Goal: Task Accomplishment & Management: Manage account settings

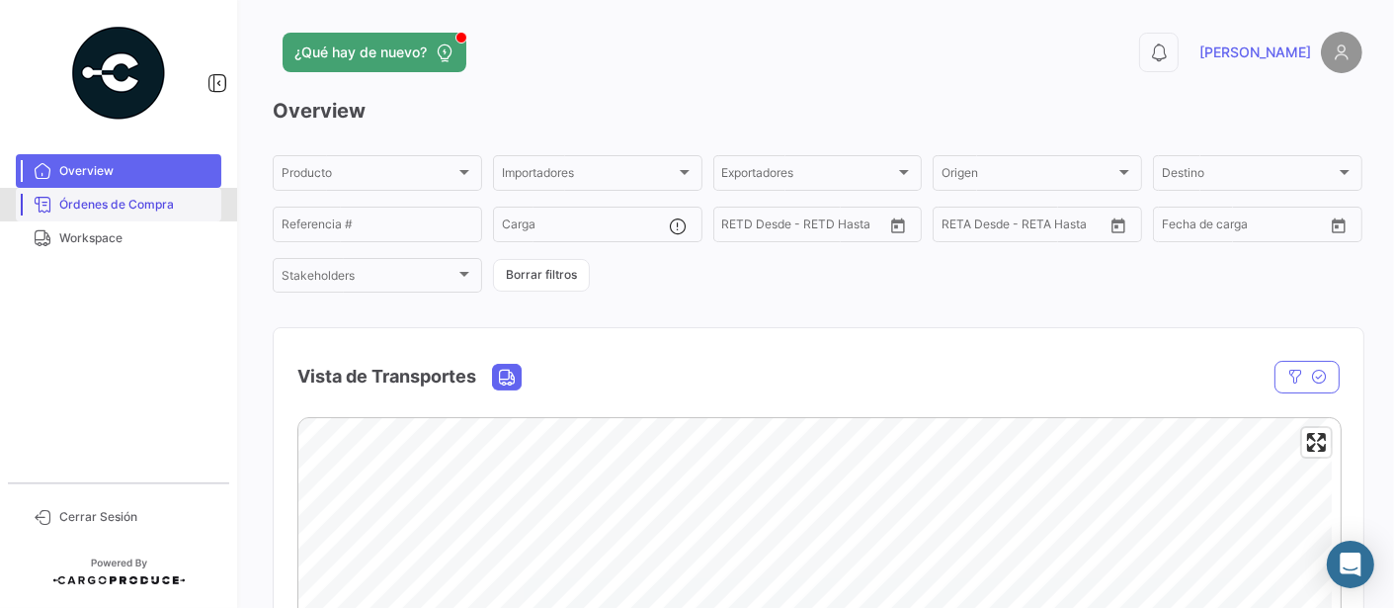
click at [124, 208] on span "Órdenes de Compra" at bounding box center [136, 205] width 154 height 18
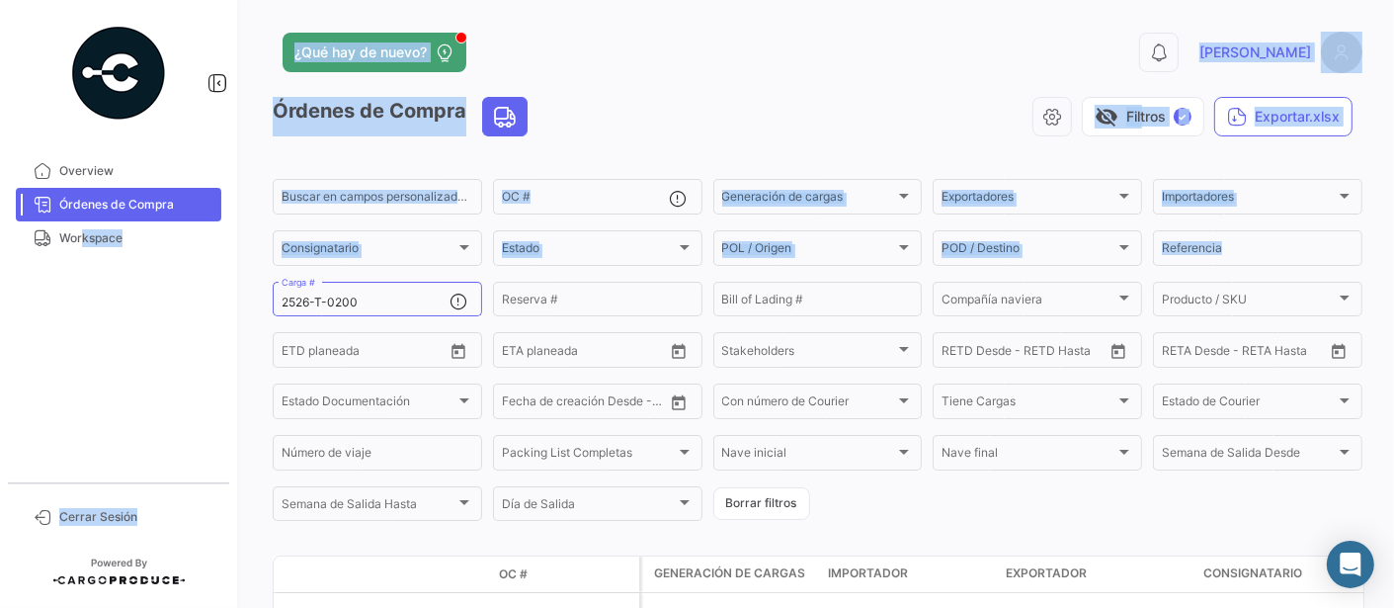
drag, startPoint x: 379, startPoint y: 293, endPoint x: 77, endPoint y: 286, distance: 302.4
click at [77, 286] on mat-sidenav-container "Overview Órdenes de Compra Workspace Cerrar Sesión ¿Qué hay de nuevo? 0 [PERSON…" at bounding box center [697, 304] width 1394 height 608
click at [395, 295] on input "2526-T-0200" at bounding box center [366, 302] width 168 height 14
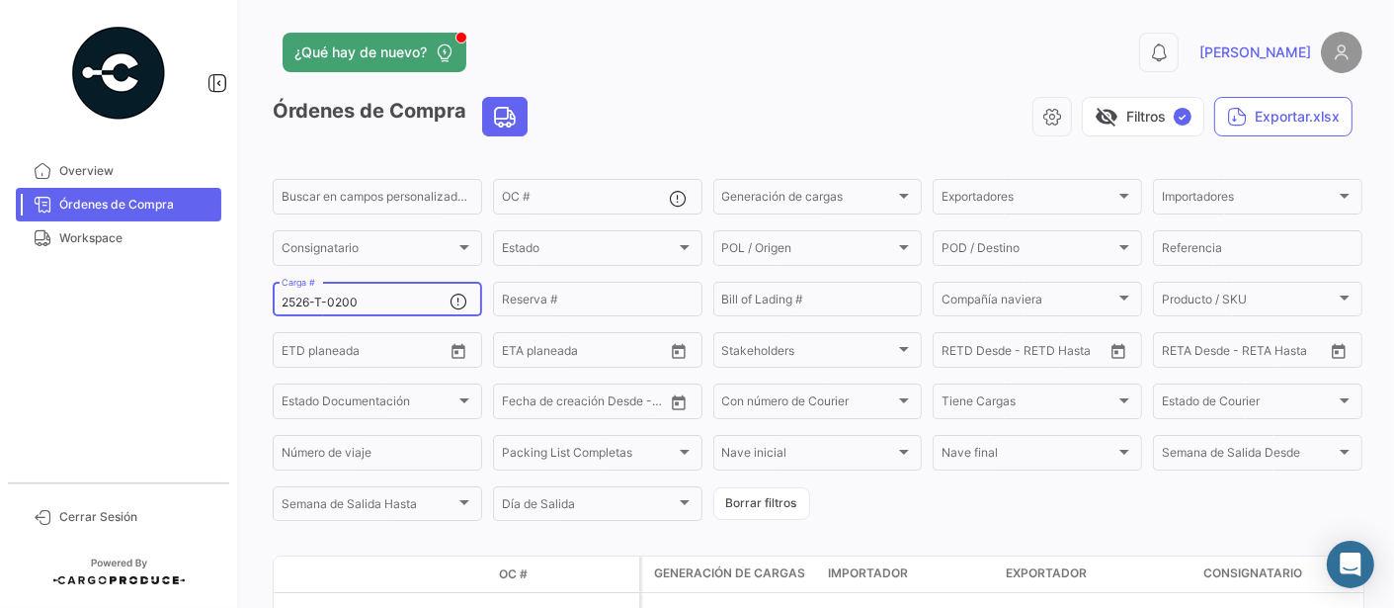
drag, startPoint x: 395, startPoint y: 299, endPoint x: 248, endPoint y: 306, distance: 147.3
click at [248, 306] on div "¿Qué hay de nuevo? 0 [PERSON_NAME] de Compra visibility_off Filtros ✓ Exportar.…" at bounding box center [817, 304] width 1153 height 608
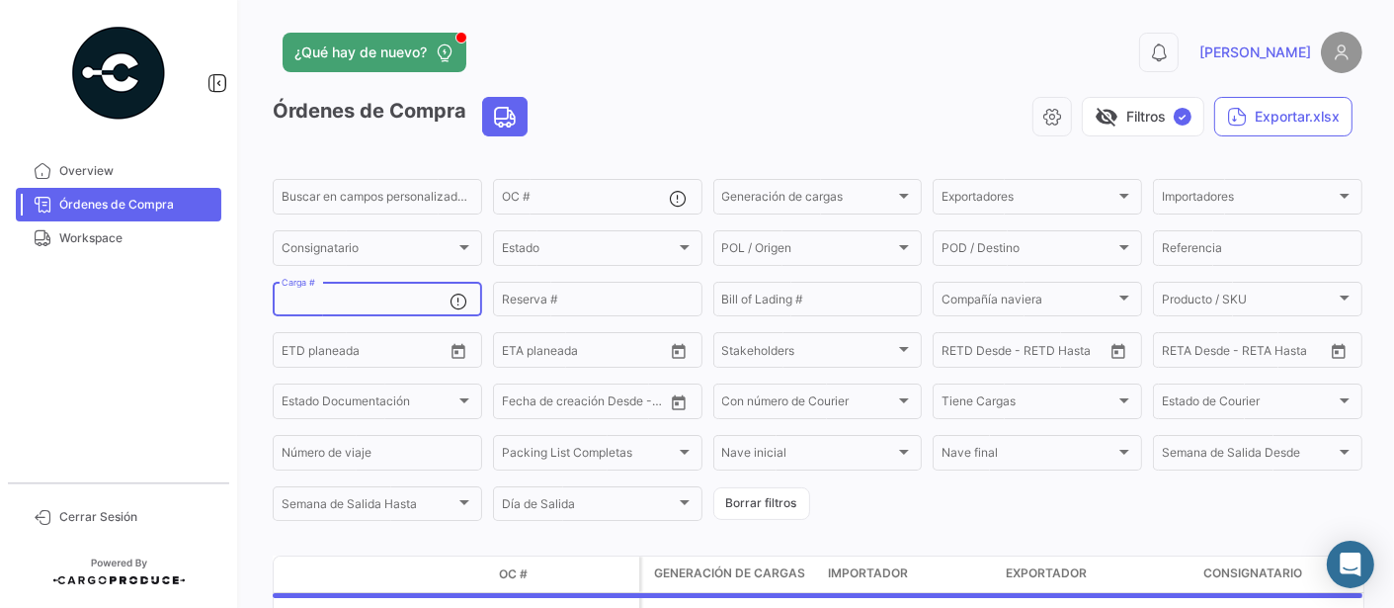
paste input "2526-T-0221"
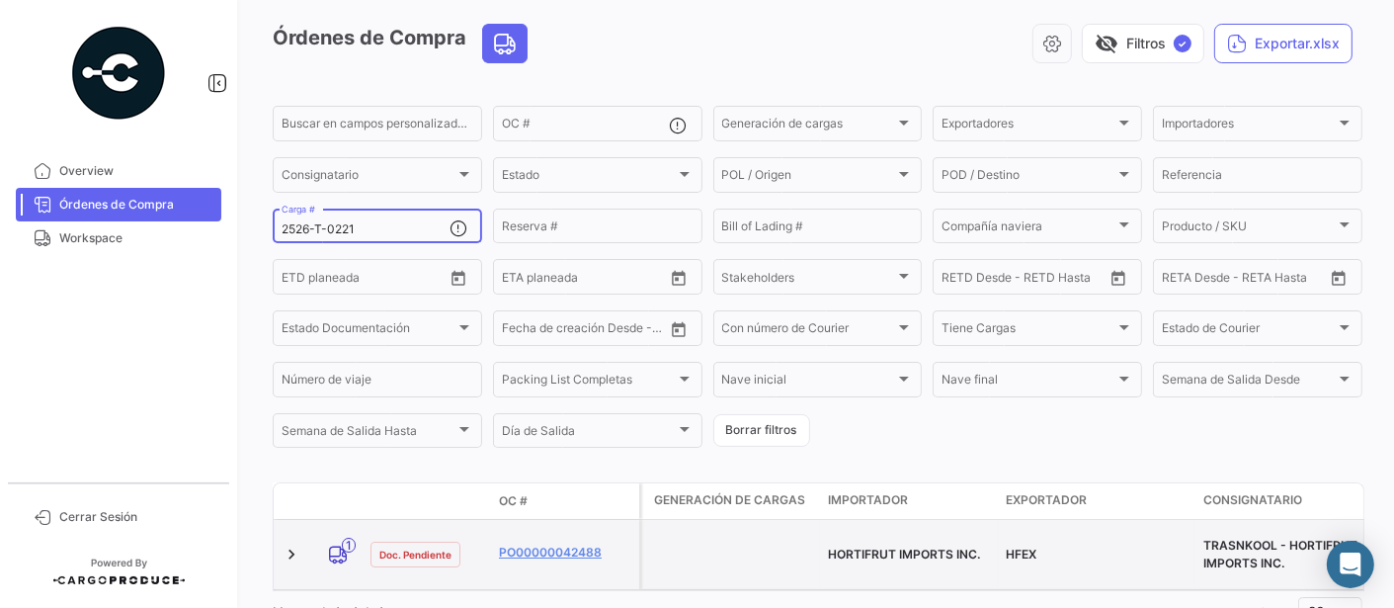
scroll to position [142, 0]
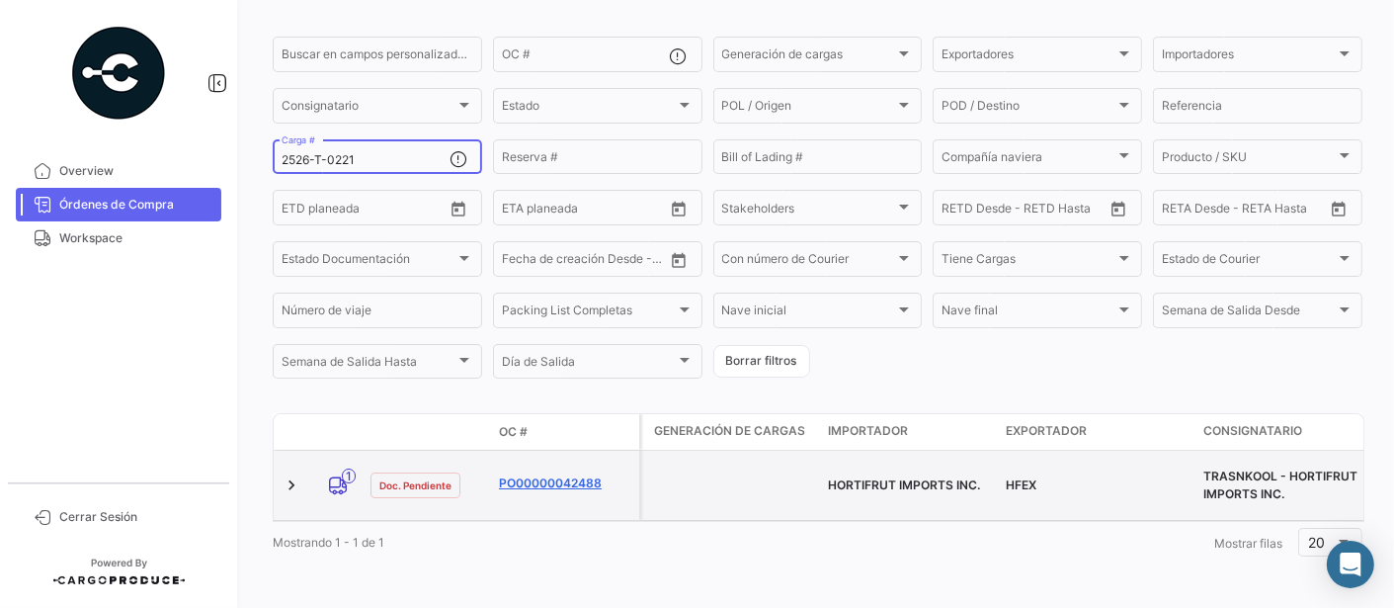
type input "2526-T-0221"
click at [549, 474] on link "PO00000042488" at bounding box center [565, 483] width 132 height 18
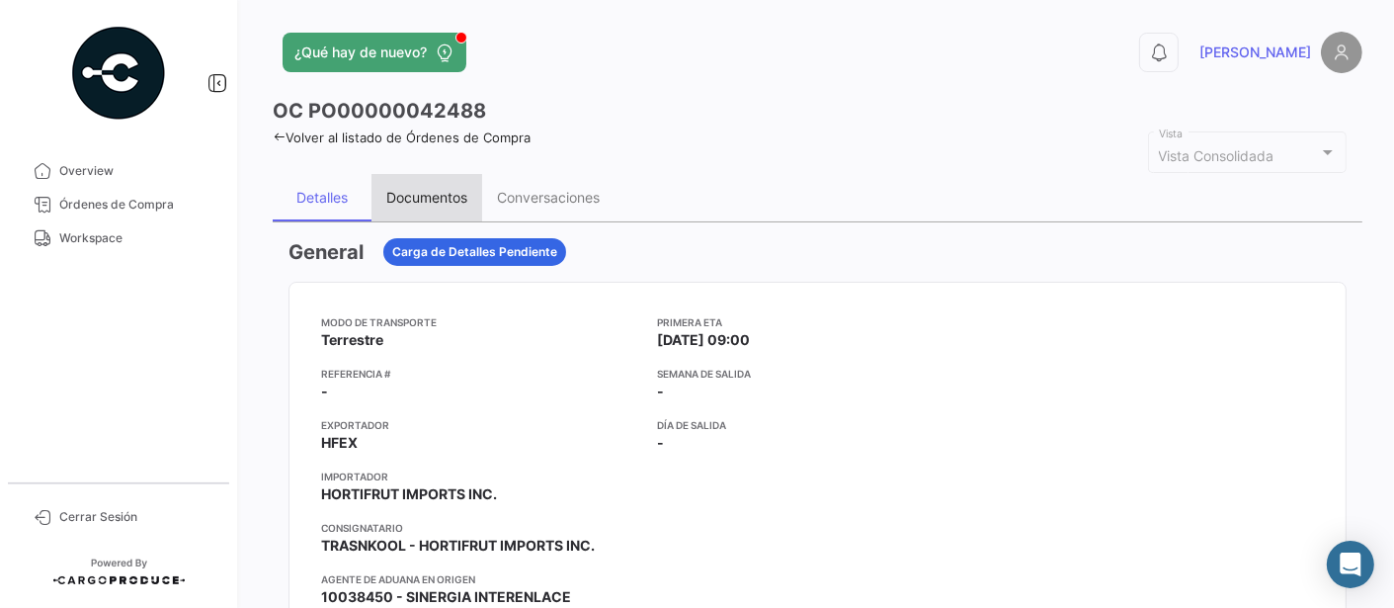
click at [442, 199] on div "Documentos" at bounding box center [426, 197] width 81 height 17
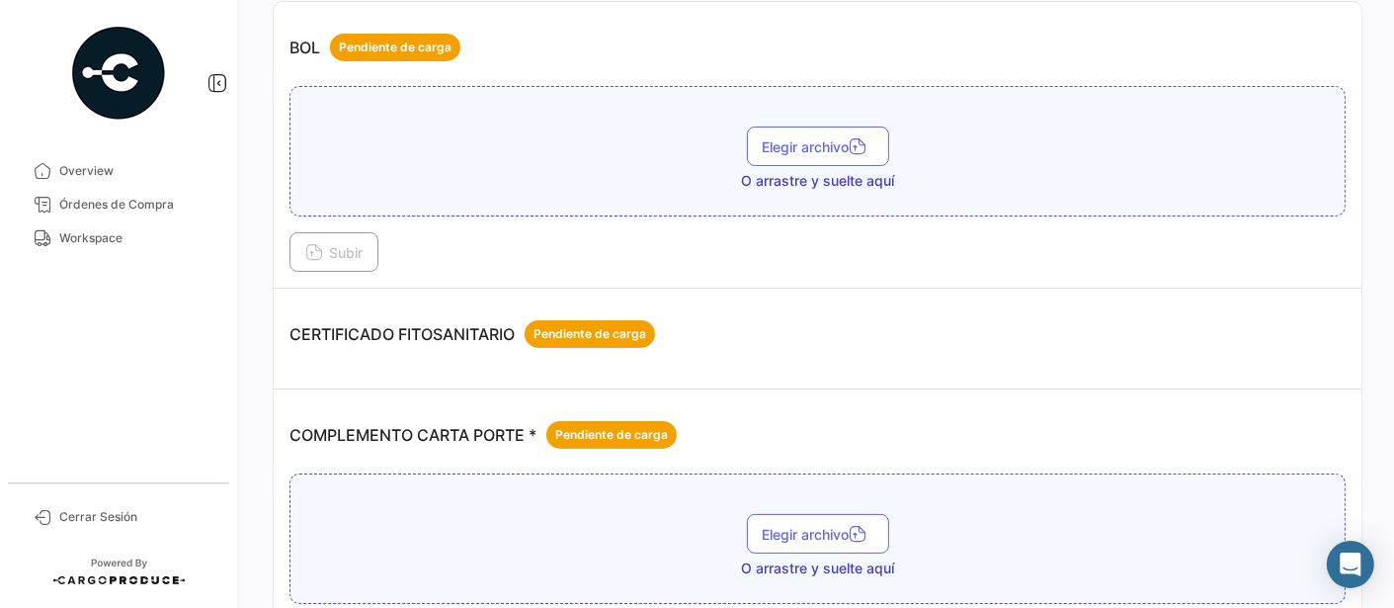
scroll to position [329, 0]
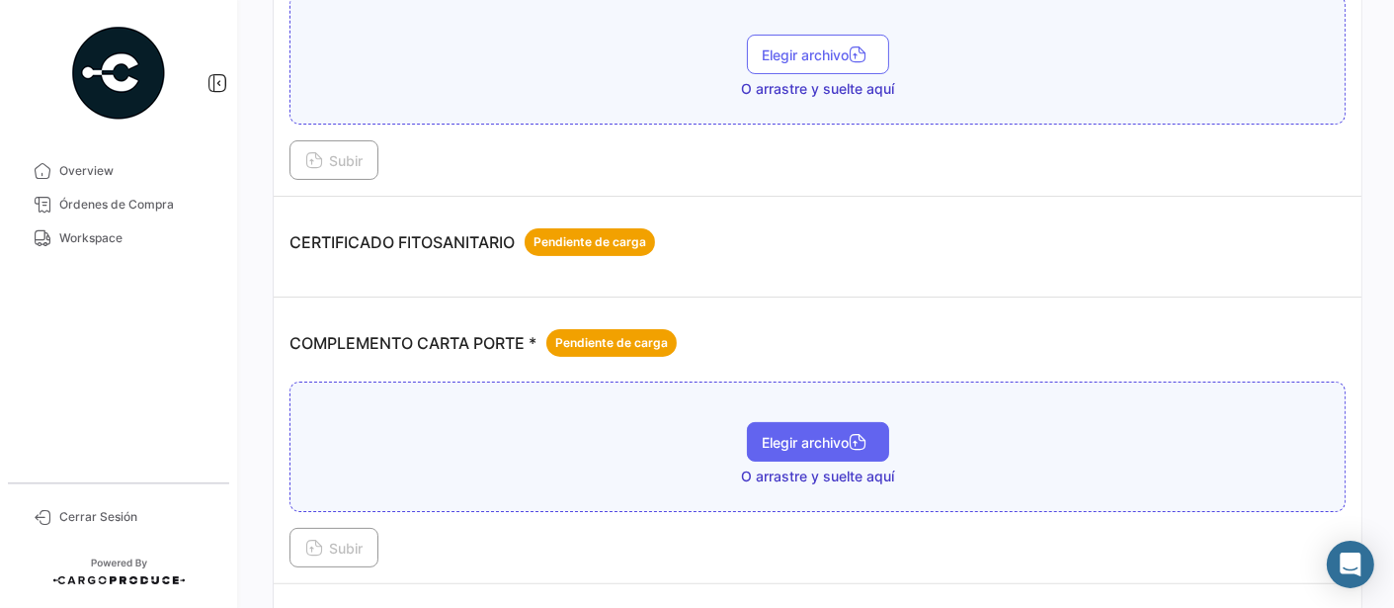
click at [787, 440] on span "Elegir archivo" at bounding box center [818, 442] width 111 height 17
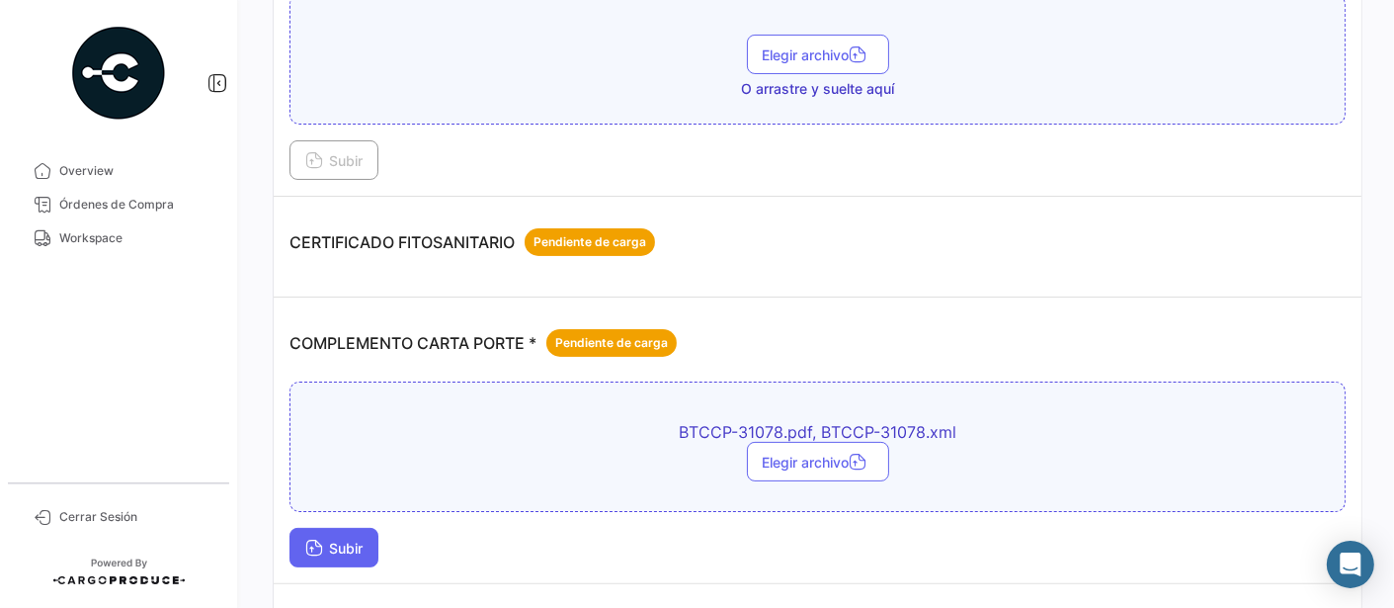
click at [353, 539] on span "Subir" at bounding box center [333, 547] width 57 height 17
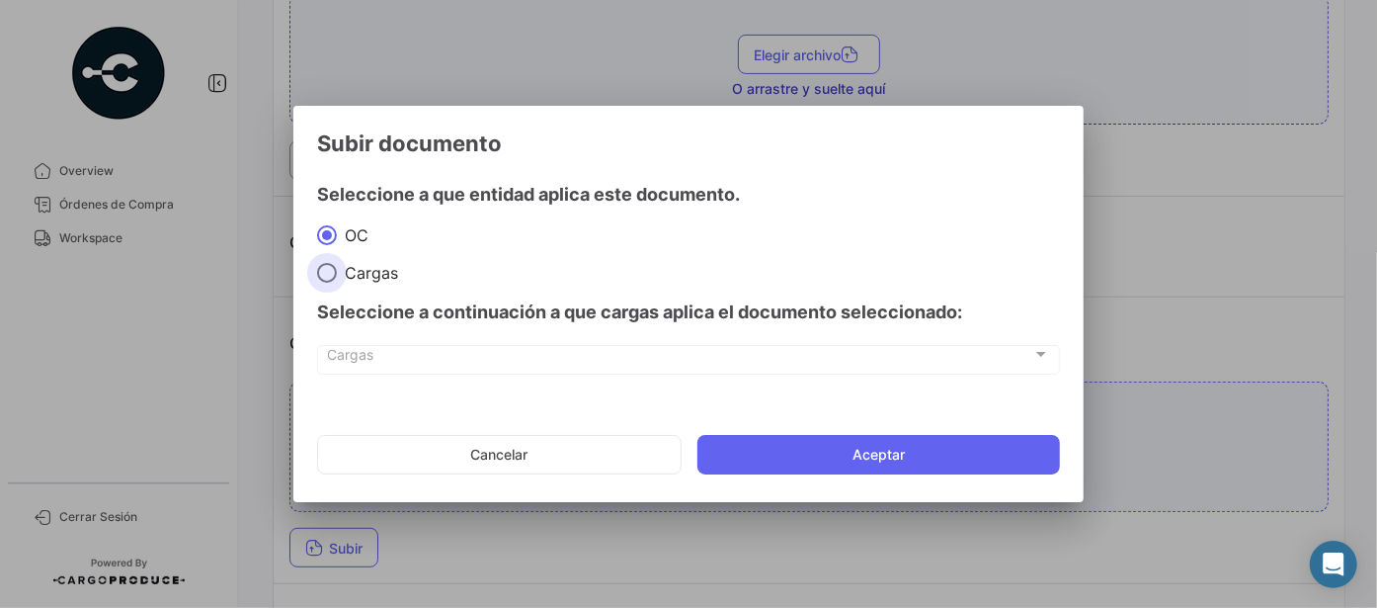
click at [361, 271] on span "Cargas" at bounding box center [367, 273] width 61 height 20
click at [337, 271] on input "Cargas" at bounding box center [327, 273] width 20 height 20
radio input "true"
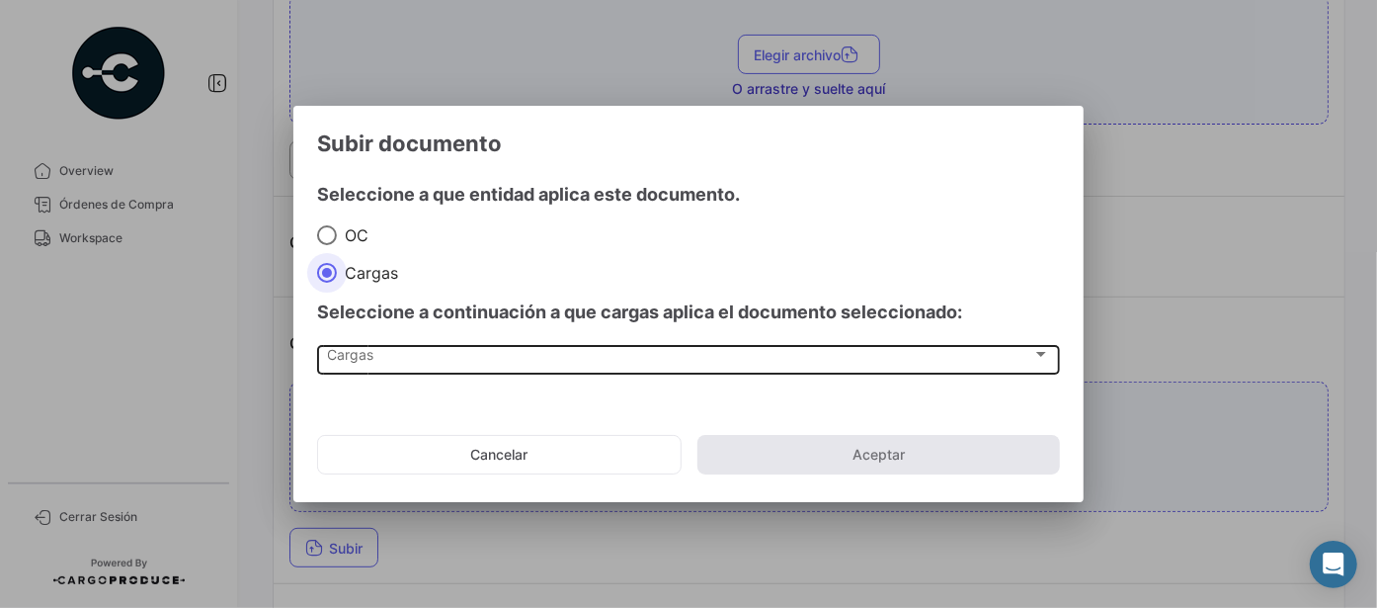
click at [385, 362] on div "Cargas" at bounding box center [680, 358] width 704 height 17
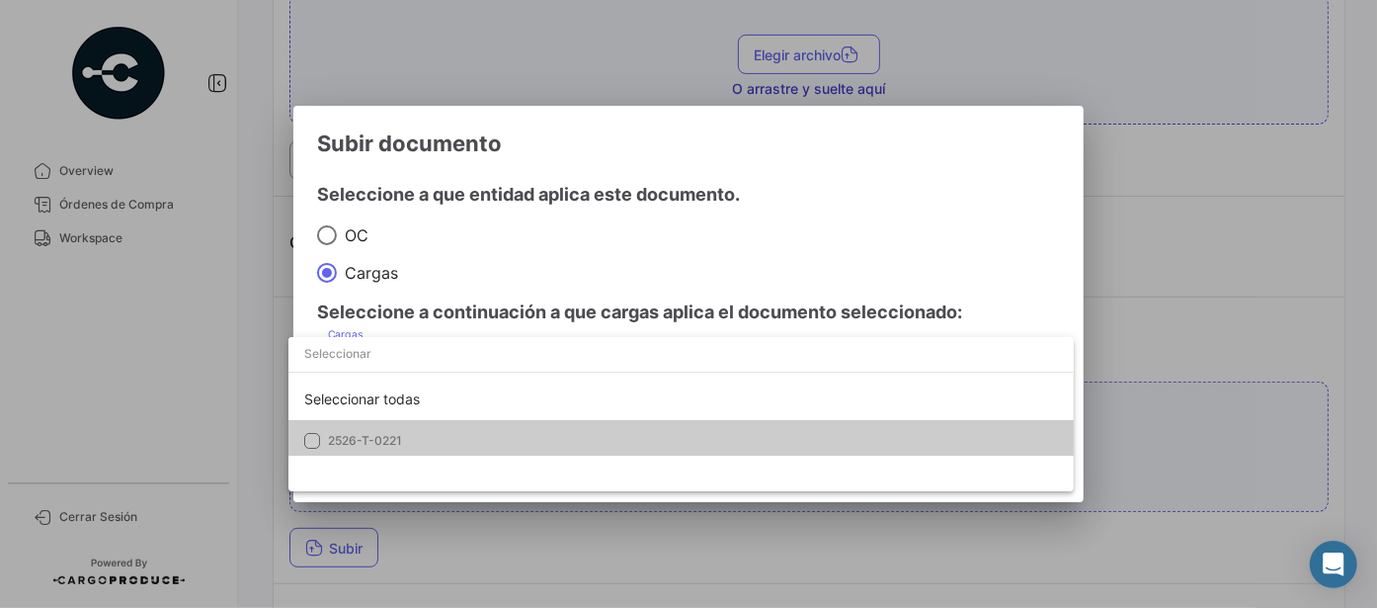
click at [311, 438] on mat-pseudo-checkbox at bounding box center [312, 441] width 16 height 16
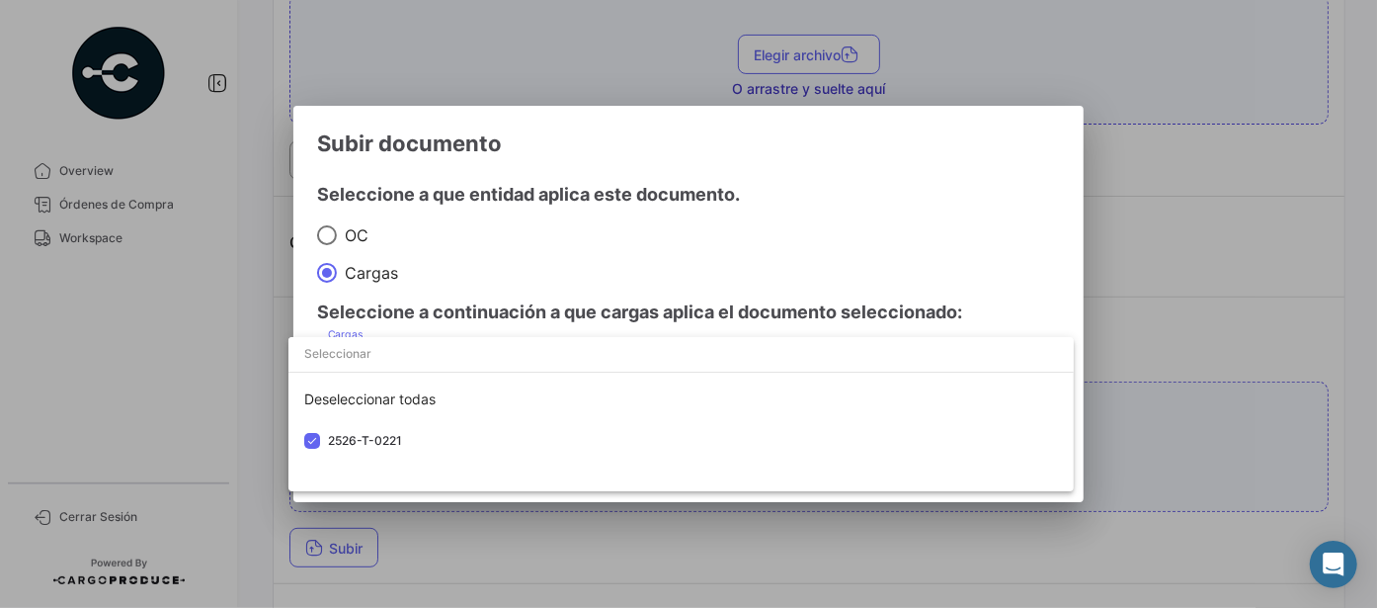
drag, startPoint x: 842, startPoint y: 199, endPoint x: 849, endPoint y: 243, distance: 45.0
click at [843, 199] on div at bounding box center [688, 304] width 1377 height 608
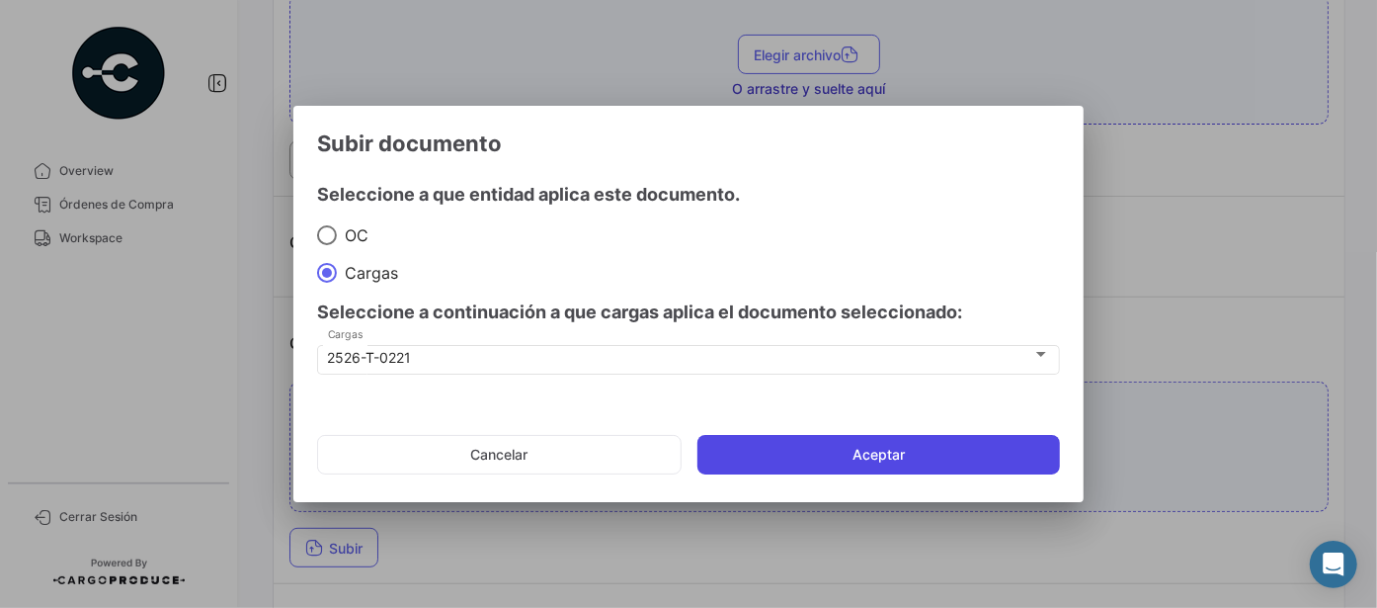
click at [913, 454] on button "Aceptar" at bounding box center [878, 455] width 363 height 40
